Goal: Information Seeking & Learning: Find specific fact

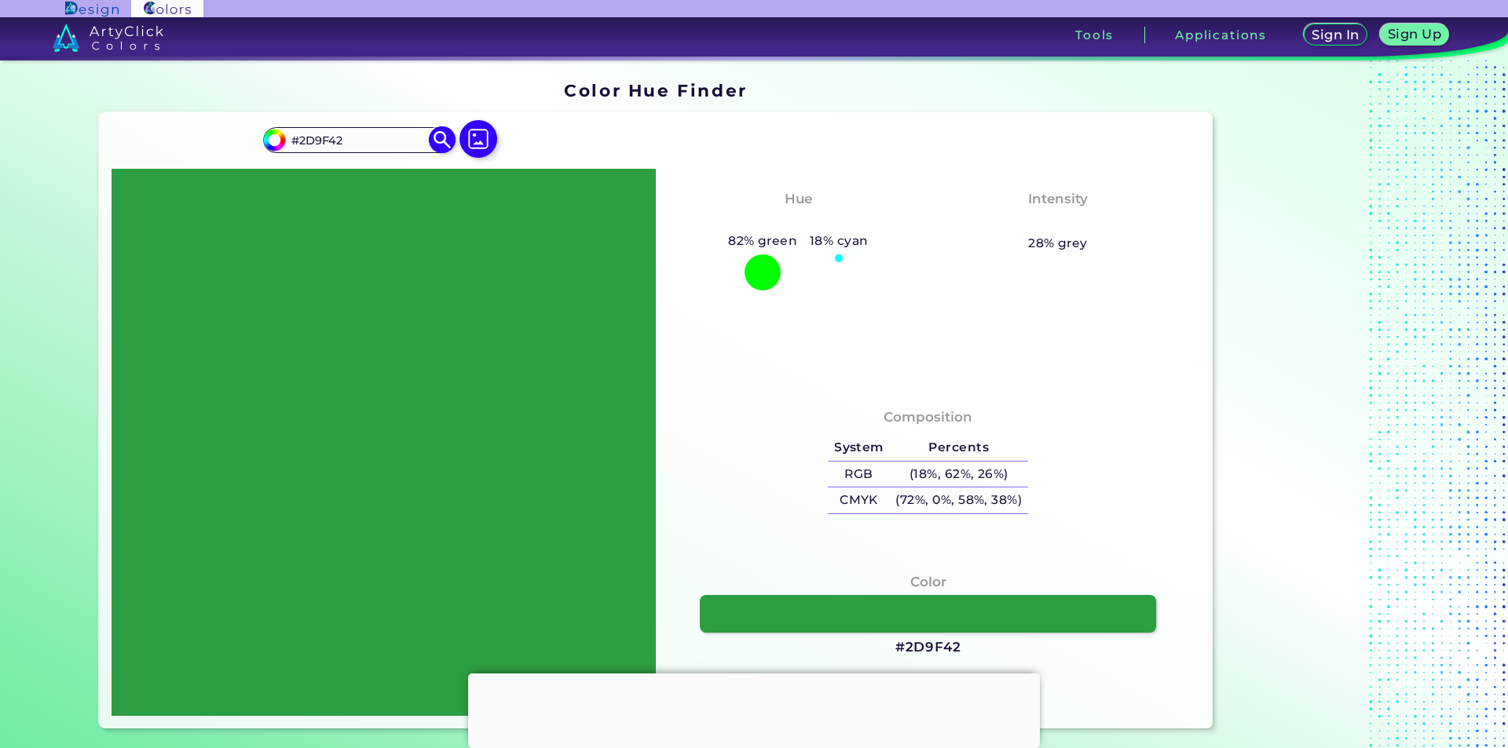
click at [330, 139] on input "#2D9F42" at bounding box center [358, 140] width 146 height 21
drag, startPoint x: 339, startPoint y: 139, endPoint x: 247, endPoint y: 134, distance: 92.8
click at [247, 134] on div "#2d9f42 #2D9F42 Acadia ◉ Acid Green ◉ Aero Blue ◉ Alabaster ◉ Albescent White ◉…" at bounding box center [656, 420] width 1114 height 616
paste input "CMYK: RGB:HEX:"
drag, startPoint x: 393, startPoint y: 140, endPoint x: 422, endPoint y: 135, distance: 28.7
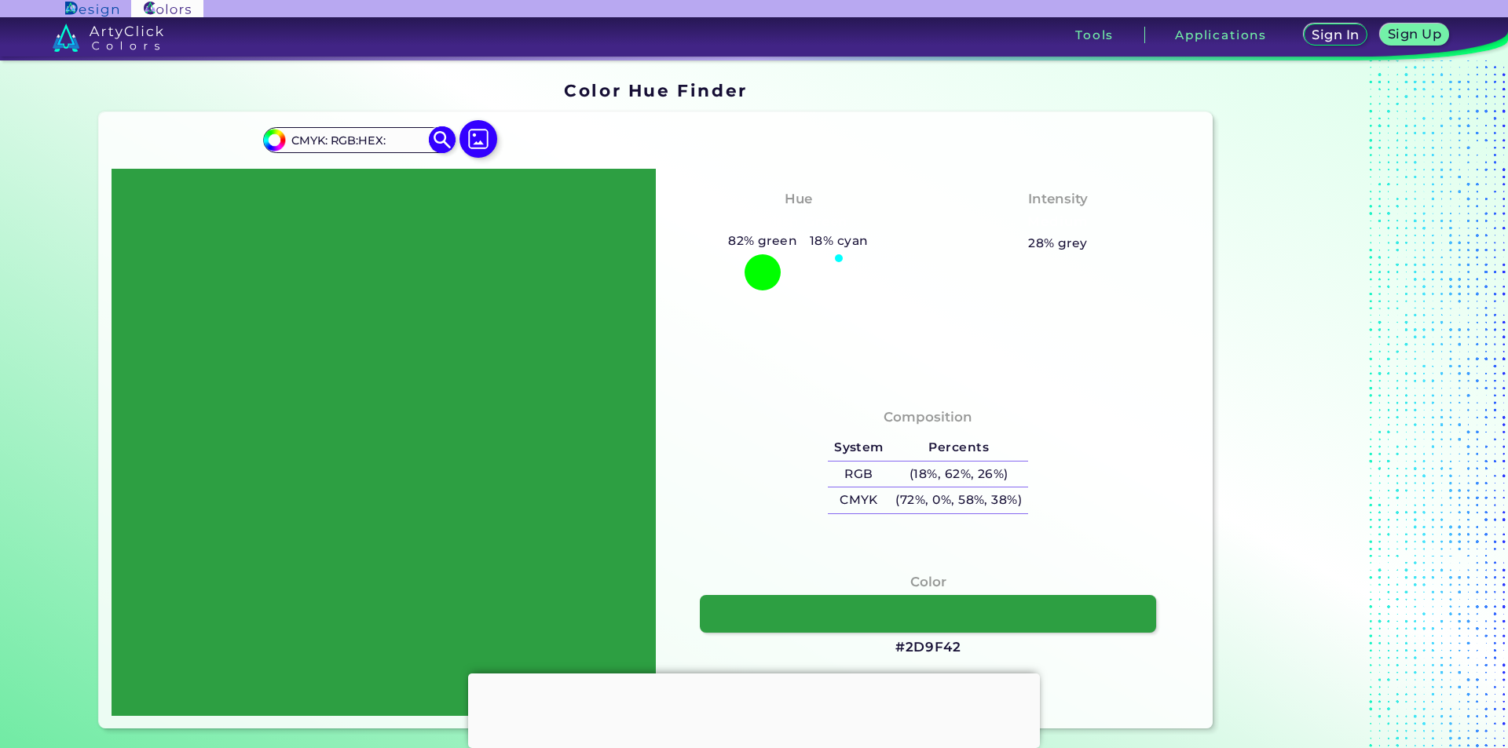
click at [408, 135] on input "CMYK: RGB:HEX:" at bounding box center [358, 140] width 146 height 21
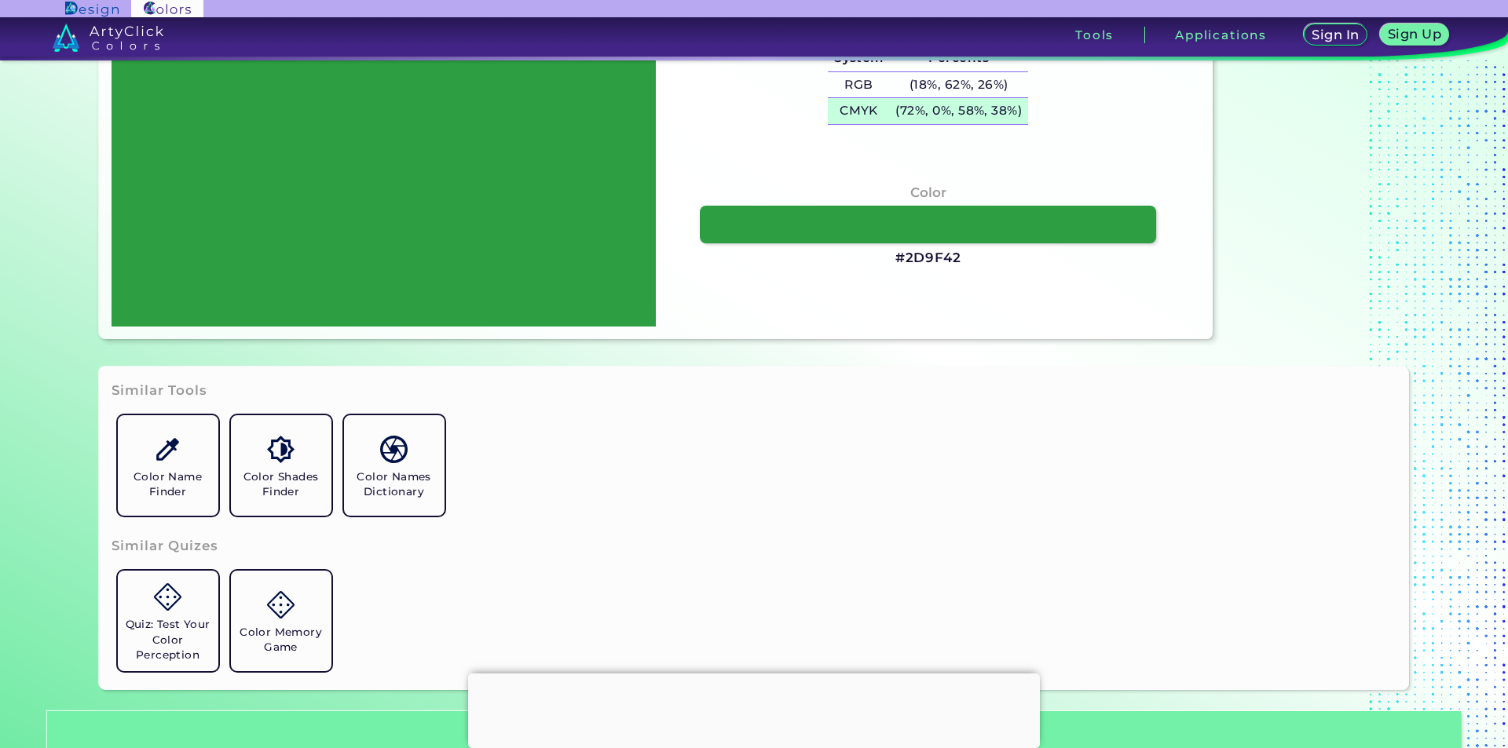
scroll to position [157, 0]
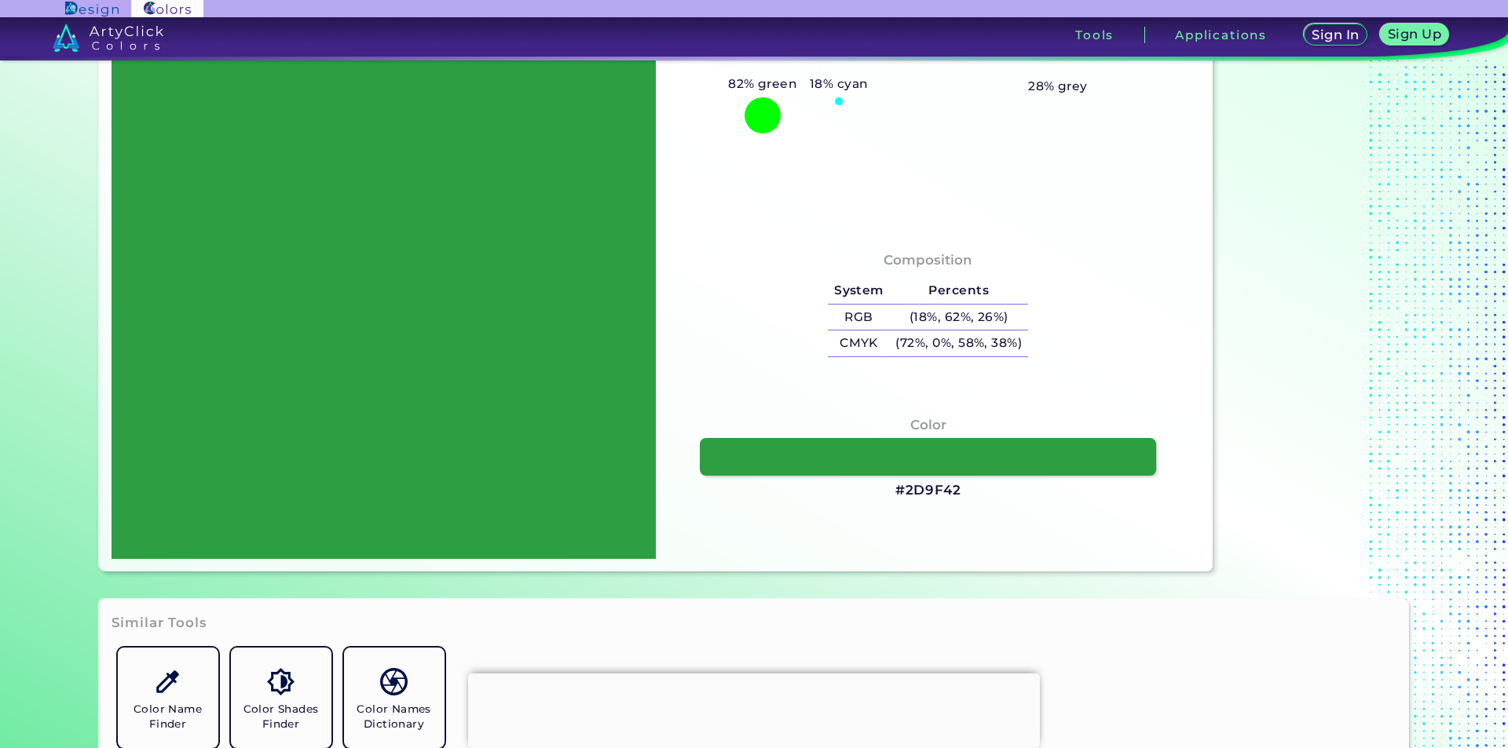
click at [923, 483] on h3 "#2D9F42" at bounding box center [928, 490] width 66 height 19
click at [922, 491] on h3 "#2D9F42 copied" at bounding box center [928, 490] width 66 height 19
drag, startPoint x: 893, startPoint y: 492, endPoint x: 976, endPoint y: 492, distance: 83.2
click at [976, 492] on div "Color #2D9F42" at bounding box center [927, 458] width 519 height 101
click at [936, 494] on h3 "#2D9F42" at bounding box center [928, 490] width 66 height 19
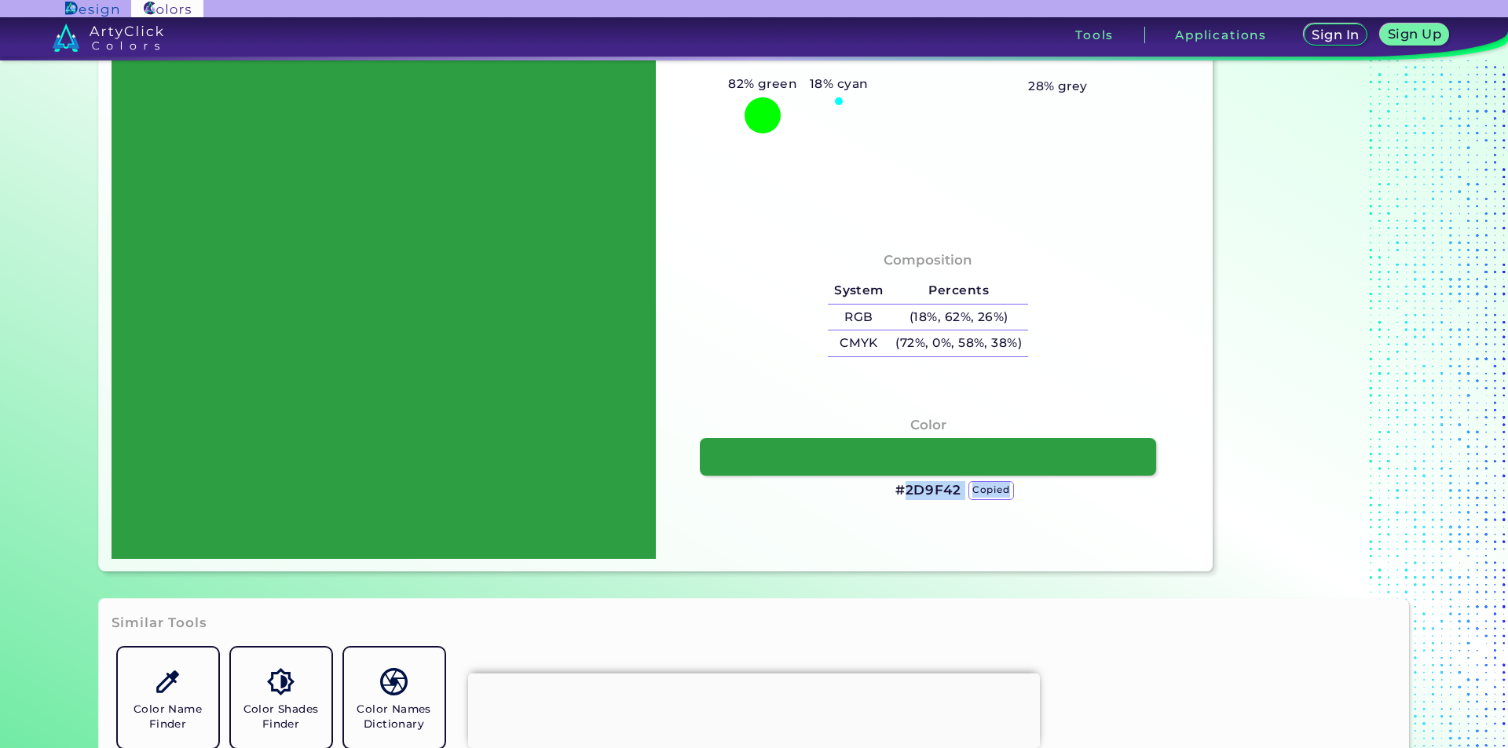
click at [936, 494] on h3 "#2D9F42 copied" at bounding box center [928, 490] width 66 height 19
copy h3 "2D9F42 copied"
click at [924, 490] on h3 "#2D9F42 copied copied" at bounding box center [928, 490] width 66 height 19
drag, startPoint x: 891, startPoint y: 313, endPoint x: 1026, endPoint y: 318, distance: 134.4
click at [1026, 318] on div "System Percents RGB (18%, 62%, 26%) CMYK (72%, 0%, 58%, 38%)" at bounding box center [927, 318] width 213 height 92
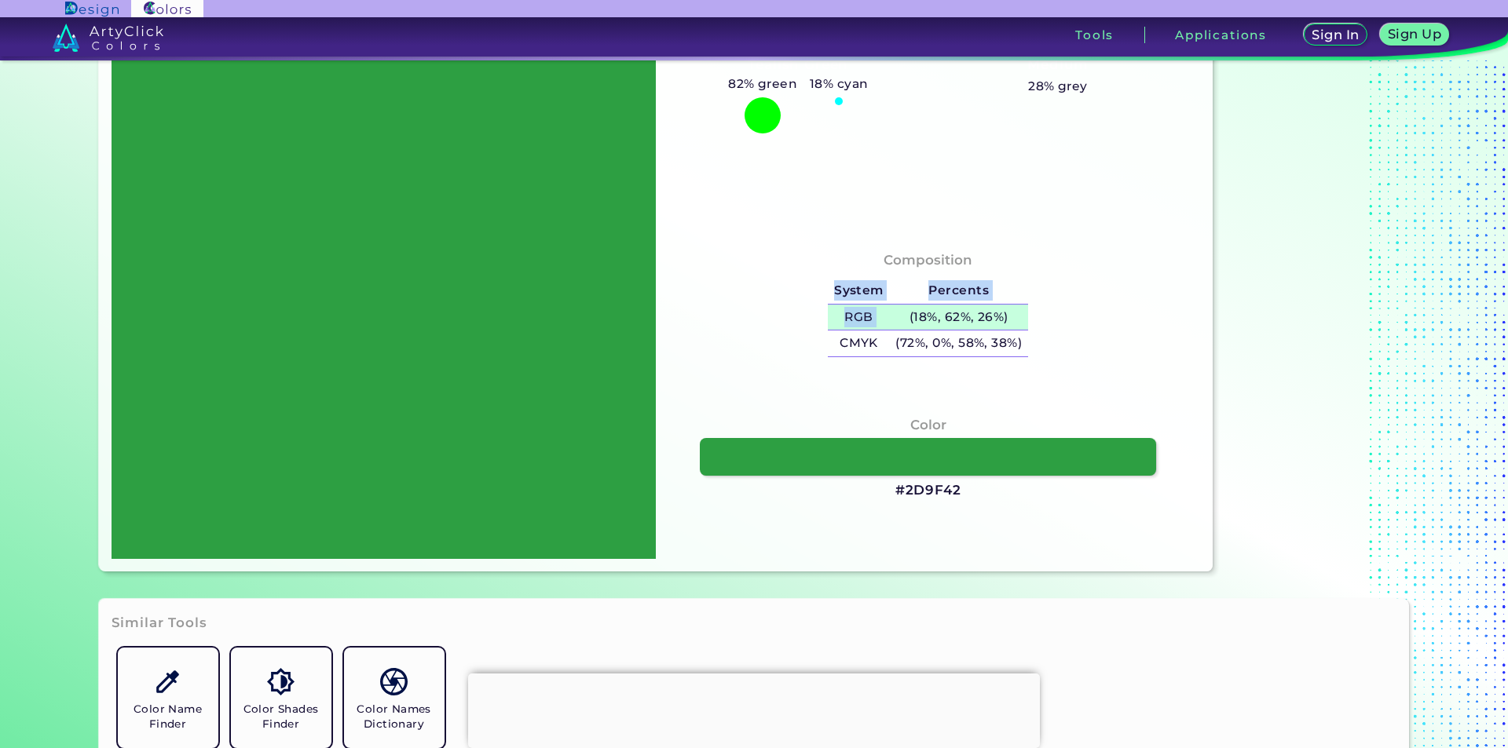
click at [940, 321] on h5 "(18%, 62%, 26%)" at bounding box center [959, 318] width 138 height 26
copy table "System Percents RGB"
drag, startPoint x: 903, startPoint y: 316, endPoint x: 1009, endPoint y: 324, distance: 106.3
click at [1009, 324] on h5 "(18%, 62%, 26%) copied" at bounding box center [959, 318] width 138 height 26
copy h5 "(18%, 62%, 26%)"
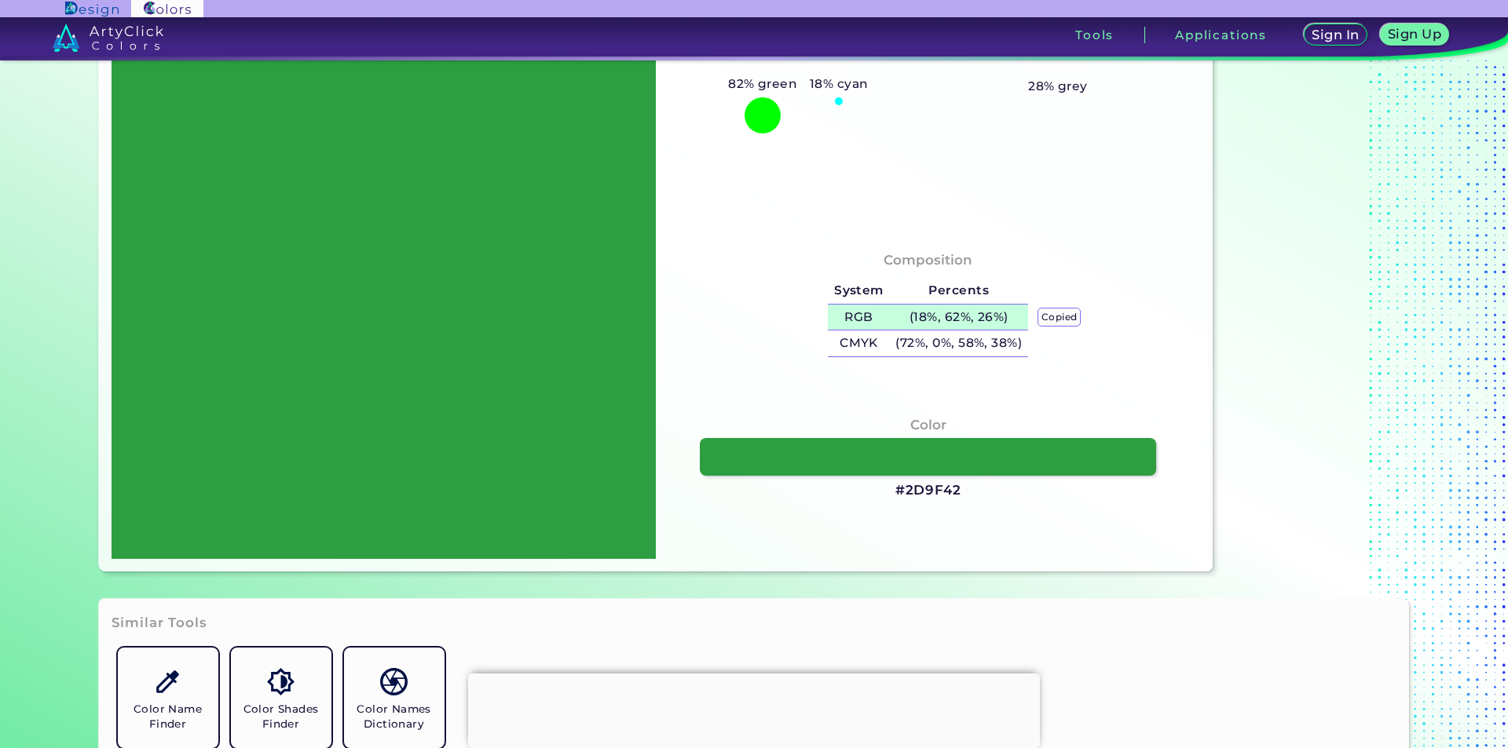
click at [1048, 317] on p "copied" at bounding box center [1059, 317] width 44 height 19
drag, startPoint x: 903, startPoint y: 312, endPoint x: 1028, endPoint y: 315, distance: 124.9
click at [1028, 315] on div "System Percents RGB (18%, 62%, 26%) CMYK (72%, 0%, 58%, 38%)" at bounding box center [927, 318] width 213 height 92
click at [1004, 315] on h5 "(18%, 62%, 26%)" at bounding box center [959, 318] width 138 height 26
copy table "System Percents RGB"
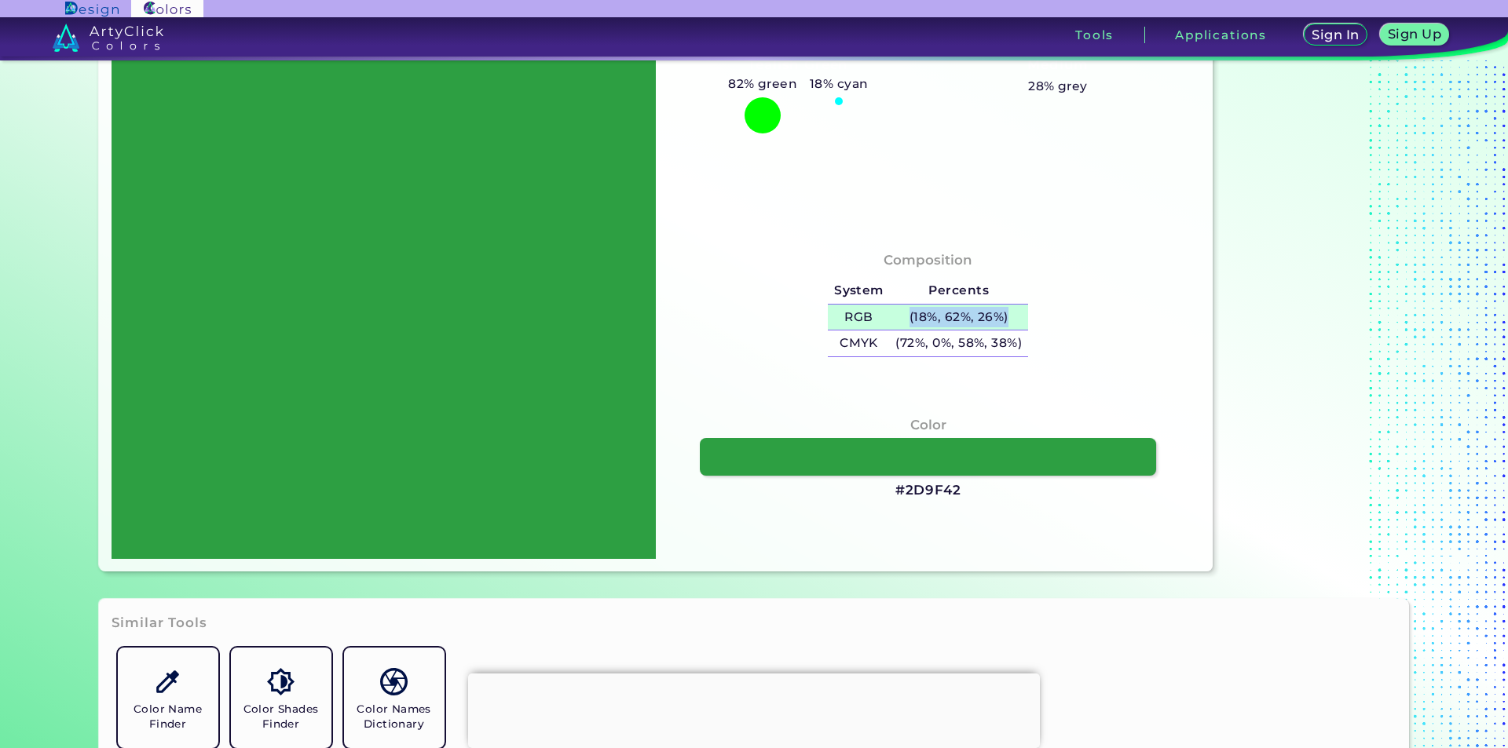
drag, startPoint x: 902, startPoint y: 310, endPoint x: 1003, endPoint y: 317, distance: 100.8
click at [1003, 317] on h5 "(18%, 62%, 26%)" at bounding box center [959, 318] width 138 height 26
copy h5 "(18%, 62%, 26%)"
drag, startPoint x: 884, startPoint y: 339, endPoint x: 1029, endPoint y: 345, distance: 144.6
click at [1029, 345] on div "System Percents RGB (18%, 62%, 26%) CMYK (72%, 0%, 58%, 38%)" at bounding box center [927, 318] width 213 height 92
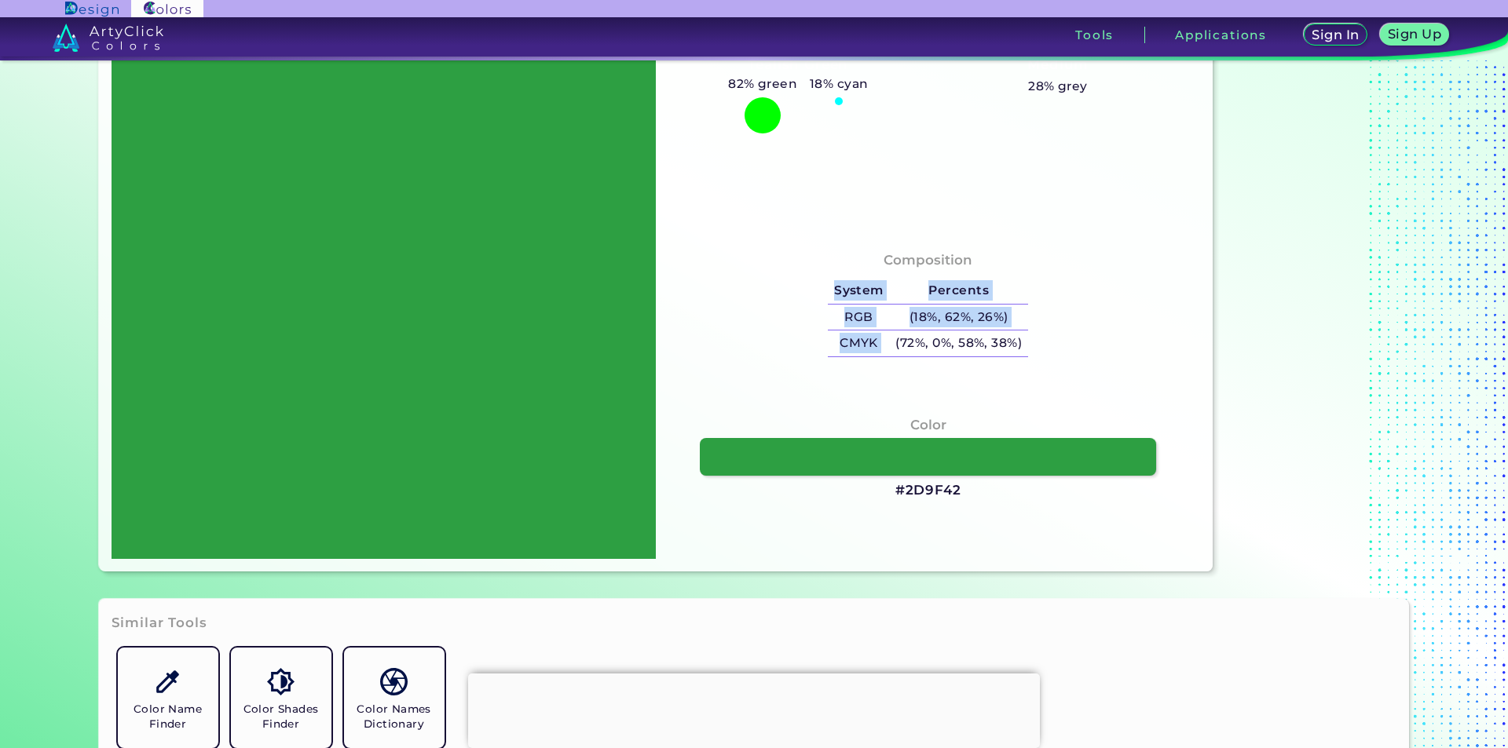
copy table "System Percents RGB (18%, 62%, 26%) CMYK"
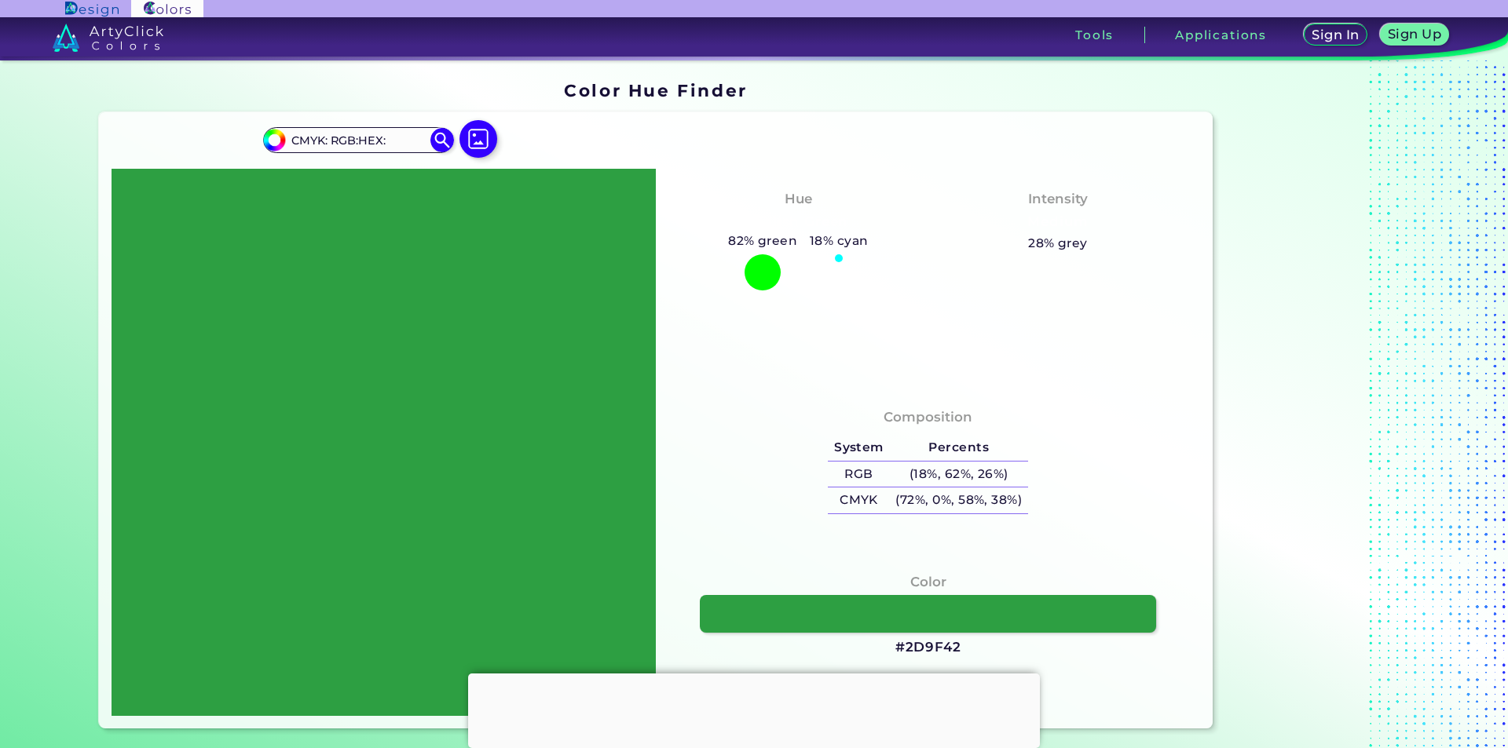
drag, startPoint x: 397, startPoint y: 143, endPoint x: 234, endPoint y: 130, distance: 163.9
click at [234, 130] on div "#2d9f42 CMYK: RGB:HEX: Acadia ◉ Acid Green ◉ Aero Blue ◉ Alabaster ◉ Albescent …" at bounding box center [656, 420] width 1114 height 616
paste input "916132"
type input "916132"
type input "#916132"
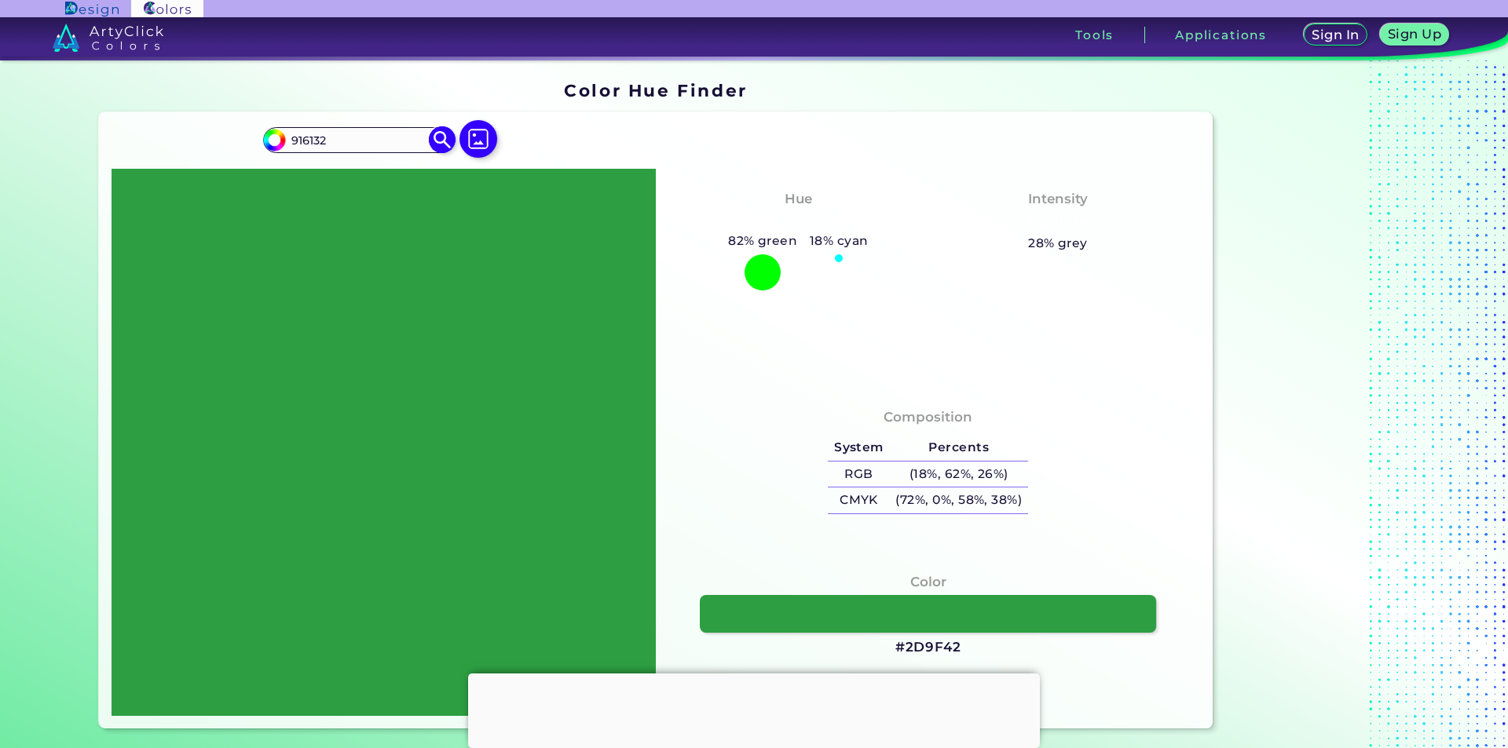
type input "#916132"
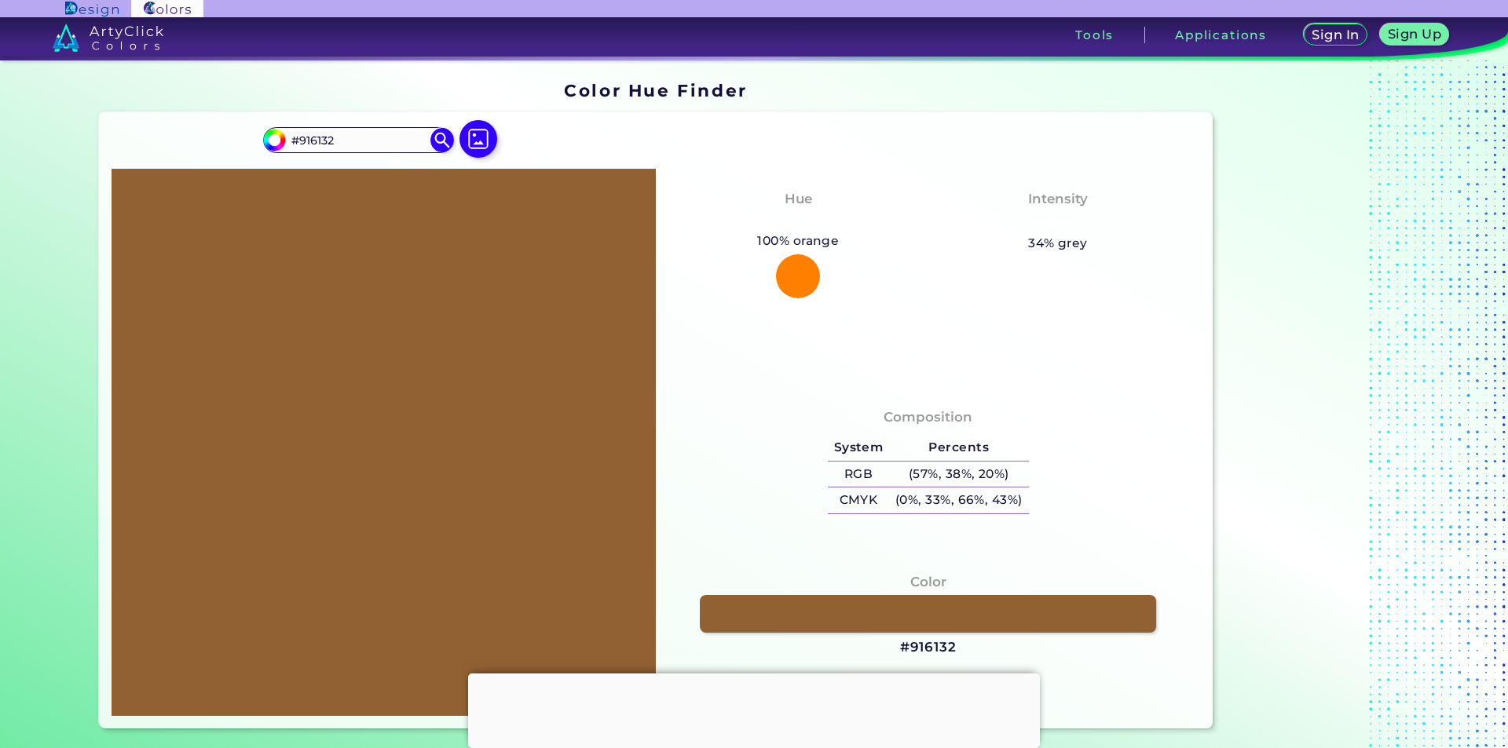
click at [503, 331] on div at bounding box center [384, 442] width 544 height 547
click at [653, 97] on h1 "Color Hue Finder" at bounding box center [655, 91] width 183 height 24
click at [438, 132] on img at bounding box center [442, 139] width 27 height 27
click at [466, 141] on img at bounding box center [478, 139] width 46 height 46
click at [0, 0] on input "file" at bounding box center [0, 0] width 0 height 0
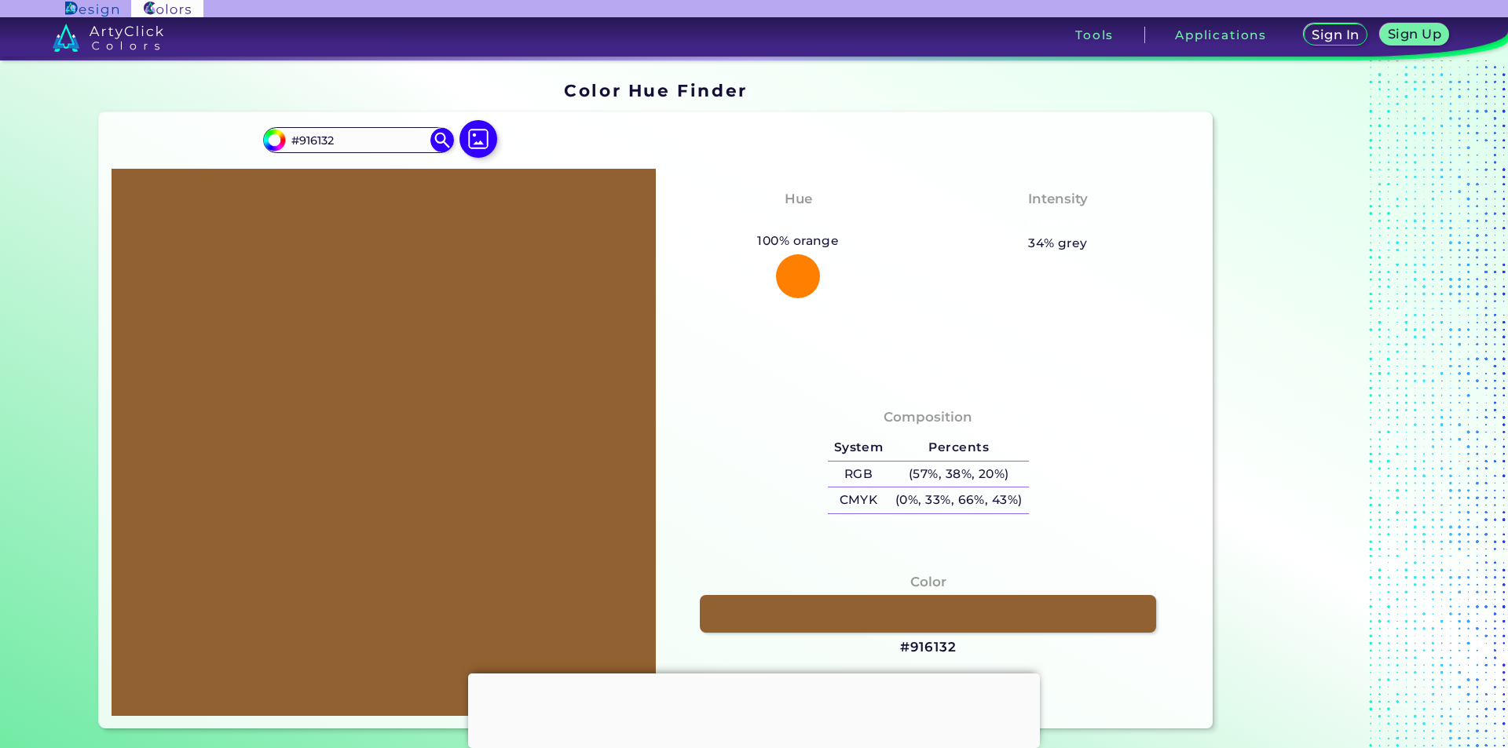
drag, startPoint x: 1016, startPoint y: 202, endPoint x: 1193, endPoint y: 212, distance: 177.0
click at [1193, 212] on div "Hue Orange 100% orange 18% cyan Intensity Medium 34% grey" at bounding box center [928, 278] width 544 height 219
click at [791, 270] on div at bounding box center [798, 276] width 44 height 44
click at [671, 418] on div "Composition System Percents RGB (57%, 38%, 20%) CMYK (0%, 33%, 66%, 43%)" at bounding box center [927, 463] width 519 height 126
click at [441, 398] on div at bounding box center [384, 442] width 544 height 547
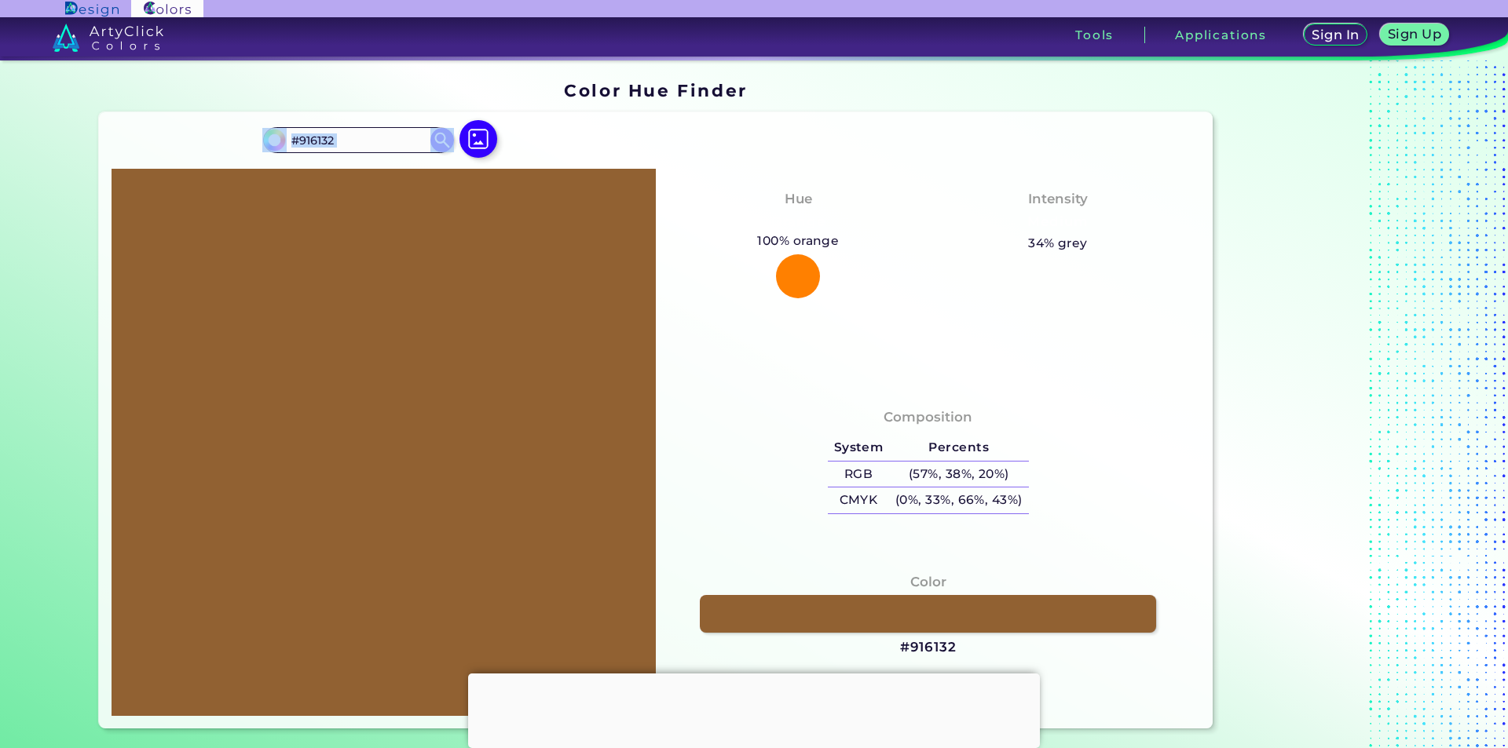
click at [441, 398] on div at bounding box center [384, 442] width 544 height 547
drag, startPoint x: 441, startPoint y: 398, endPoint x: 458, endPoint y: 394, distance: 17.7
click at [444, 398] on div at bounding box center [384, 442] width 544 height 547
click at [612, 90] on h1 "Color Hue Finder" at bounding box center [655, 91] width 183 height 24
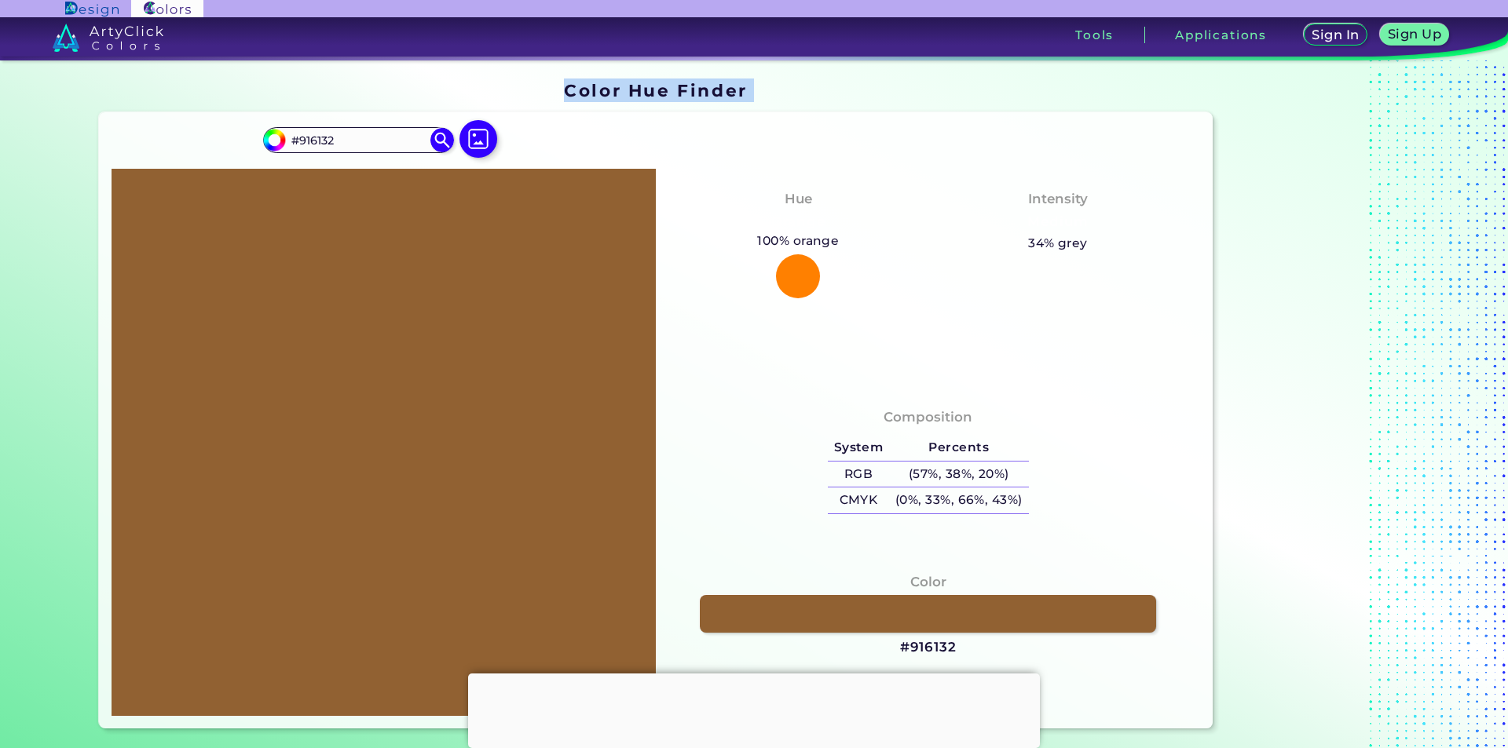
click at [612, 90] on h1 "Color Hue Finder" at bounding box center [655, 91] width 183 height 24
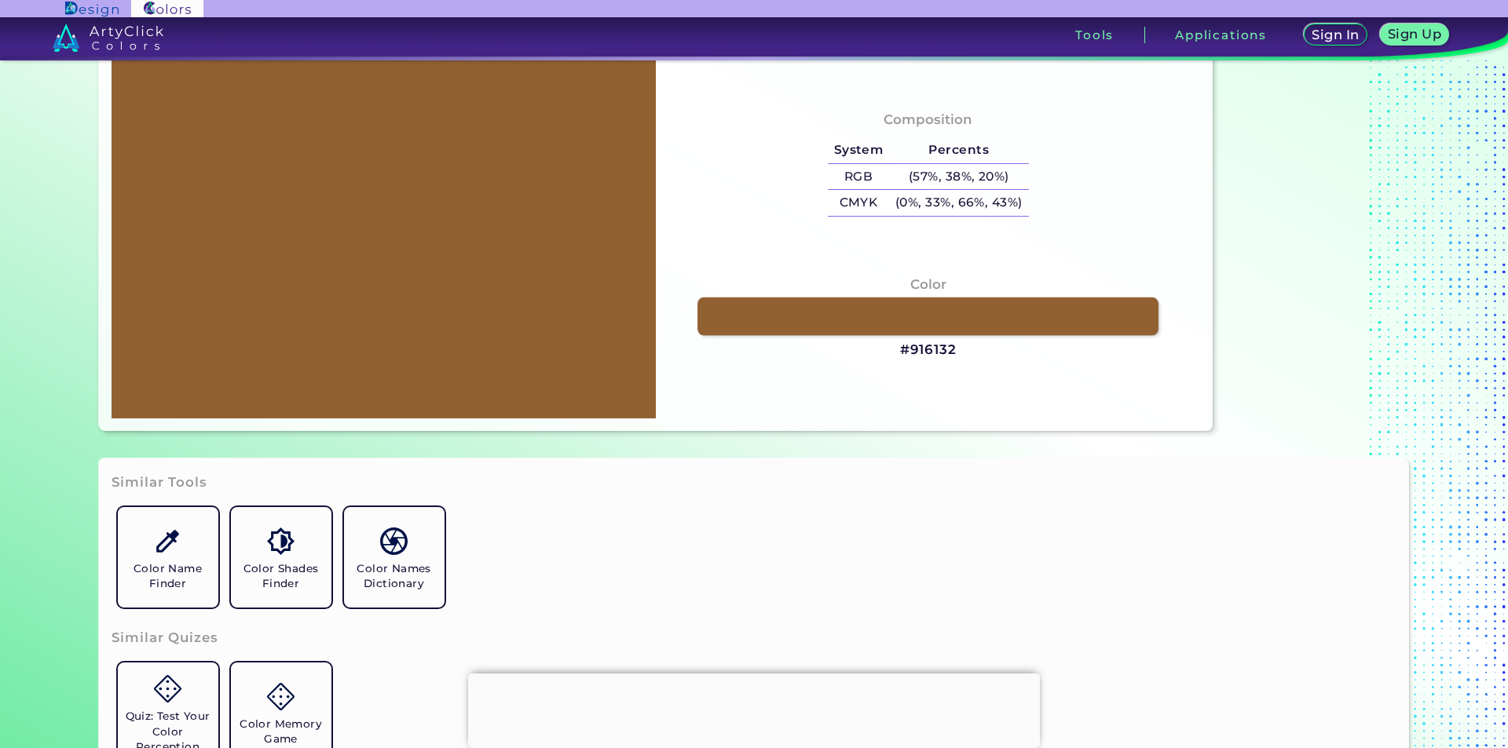
scroll to position [314, 0]
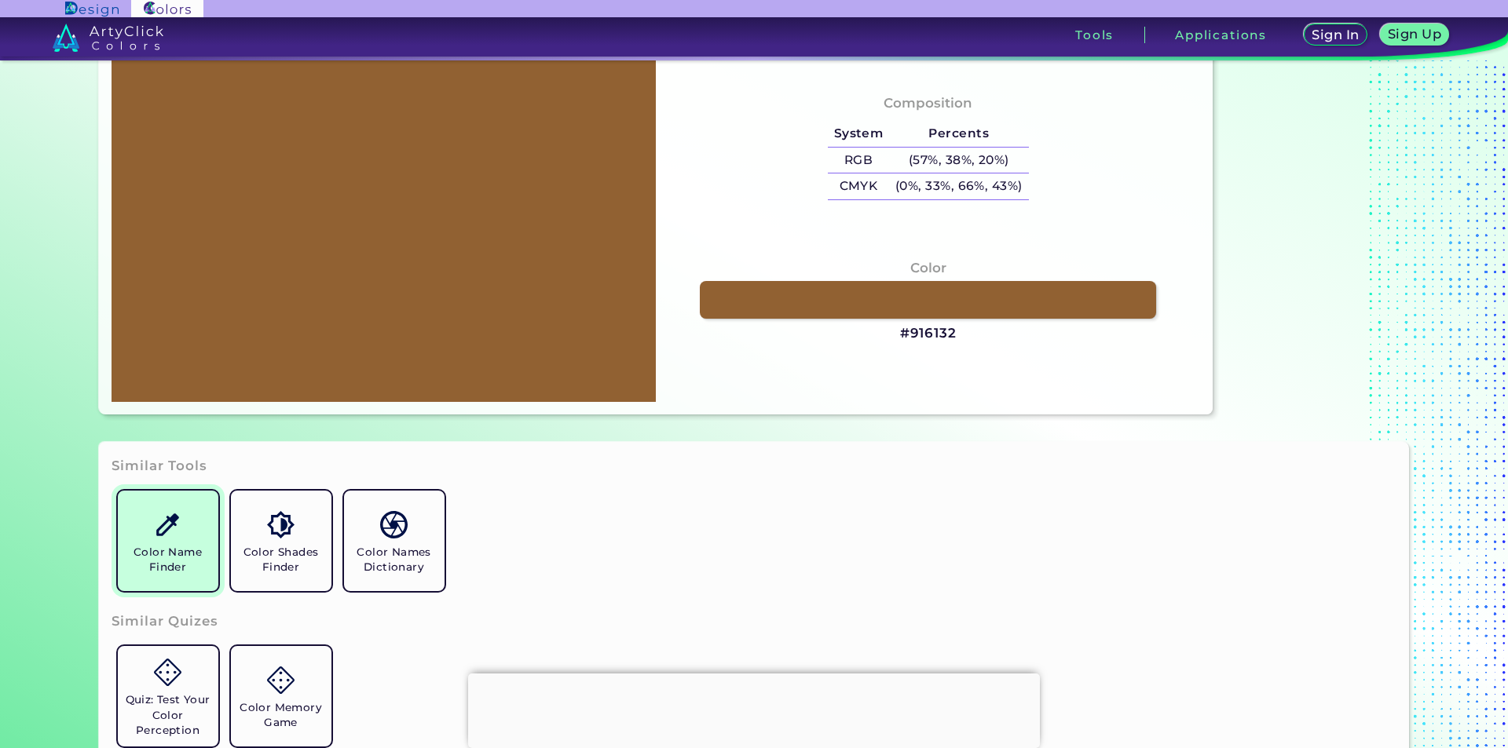
click at [160, 523] on img at bounding box center [167, 524] width 27 height 27
